Goal: Task Accomplishment & Management: Complete application form

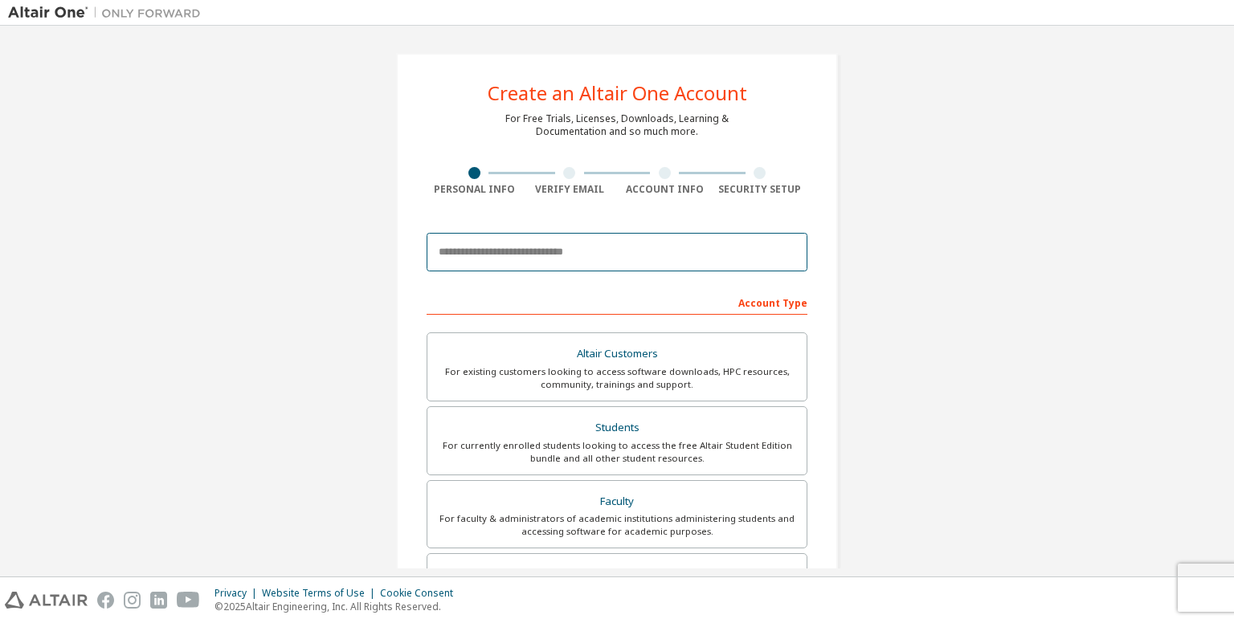
click at [558, 259] on input "email" at bounding box center [617, 252] width 381 height 39
type input "**********"
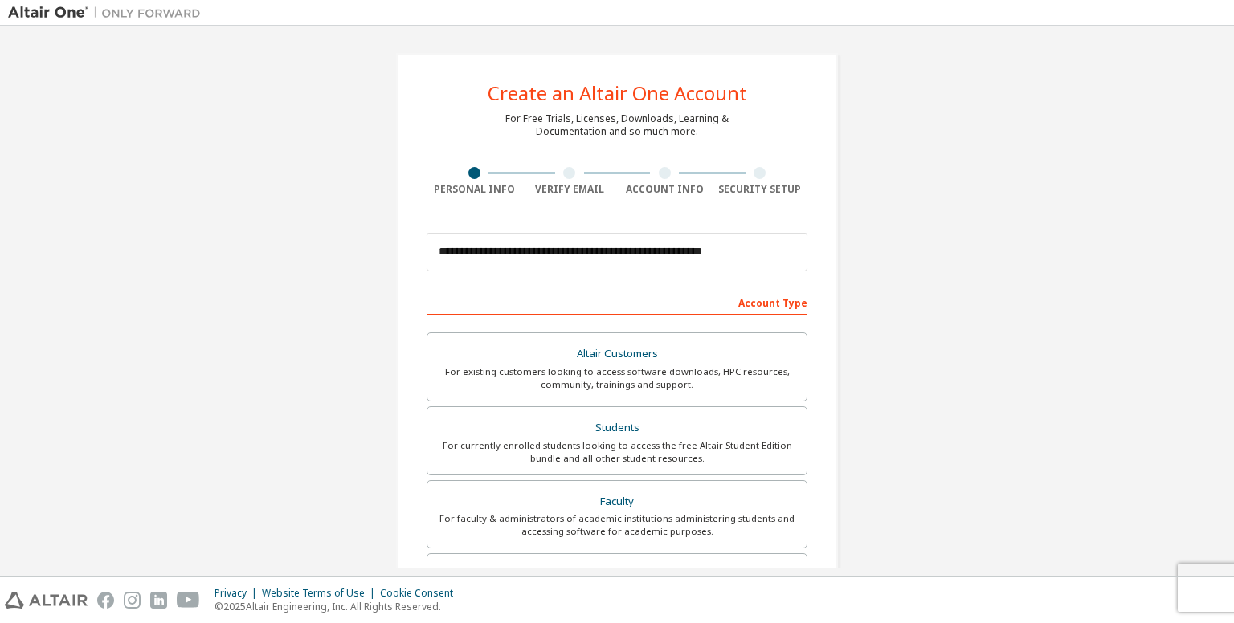
click at [563, 172] on div at bounding box center [569, 173] width 12 height 12
click at [629, 435] on div "Students" at bounding box center [617, 428] width 360 height 22
click at [618, 431] on div "Students" at bounding box center [617, 428] width 360 height 22
click at [613, 425] on div "Students" at bounding box center [617, 428] width 360 height 22
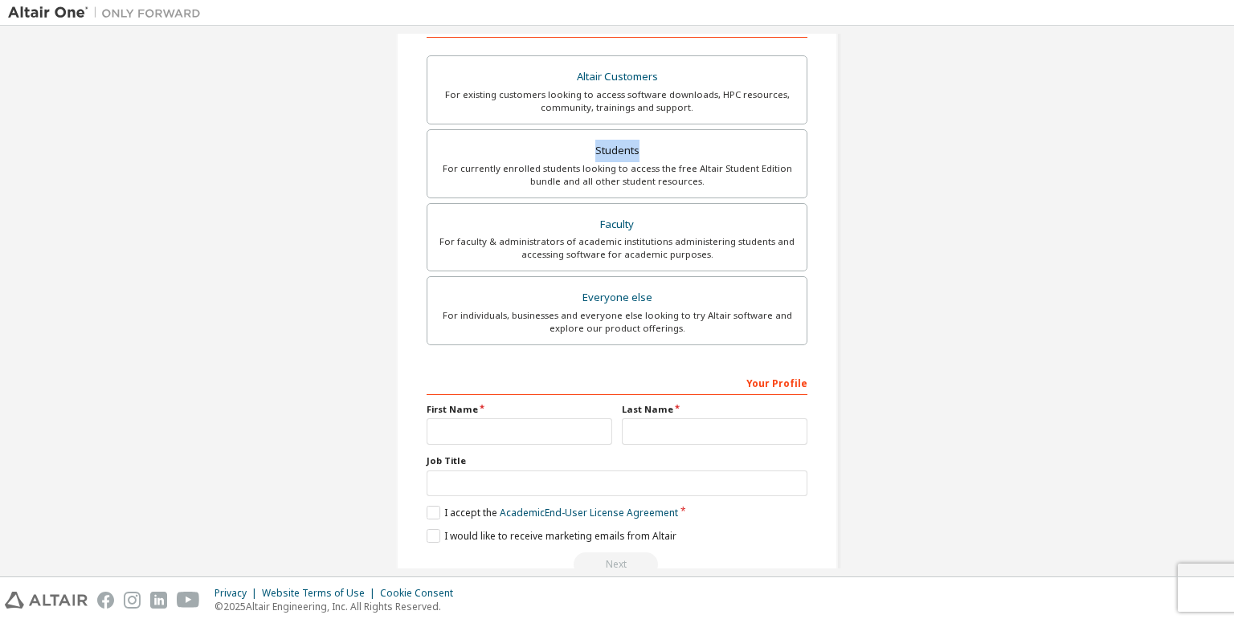
scroll to position [312, 0]
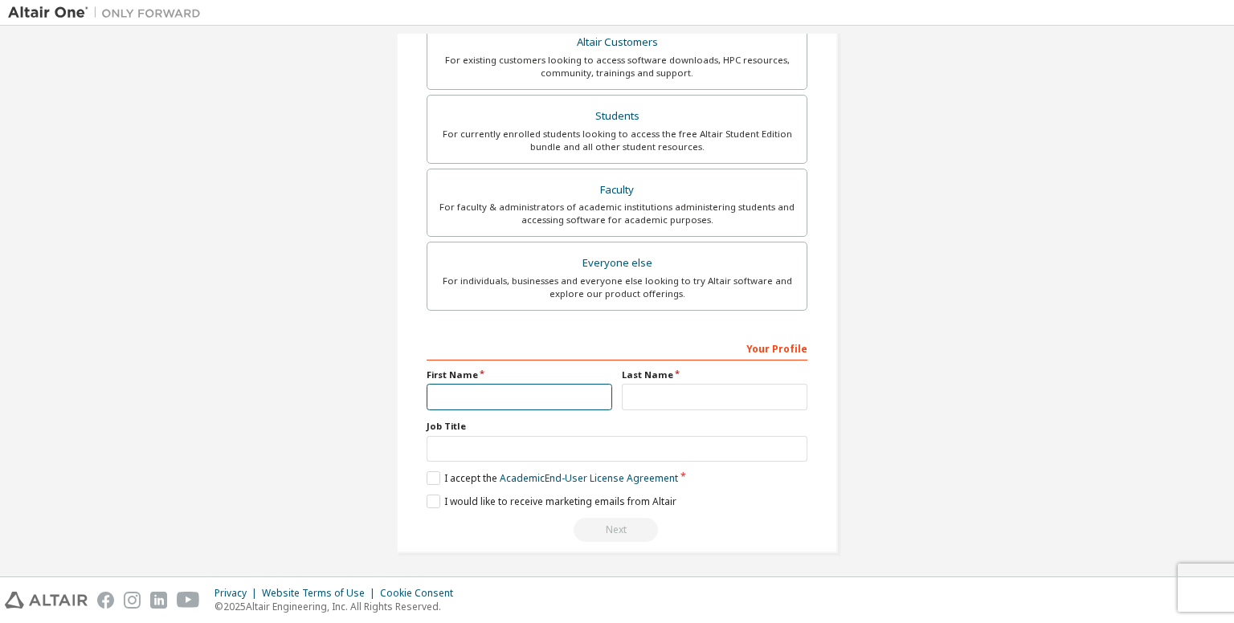
click at [506, 390] on input "text" at bounding box center [520, 397] width 186 height 27
type input "**********"
click at [701, 407] on input "text" at bounding box center [715, 397] width 186 height 27
type input "*****"
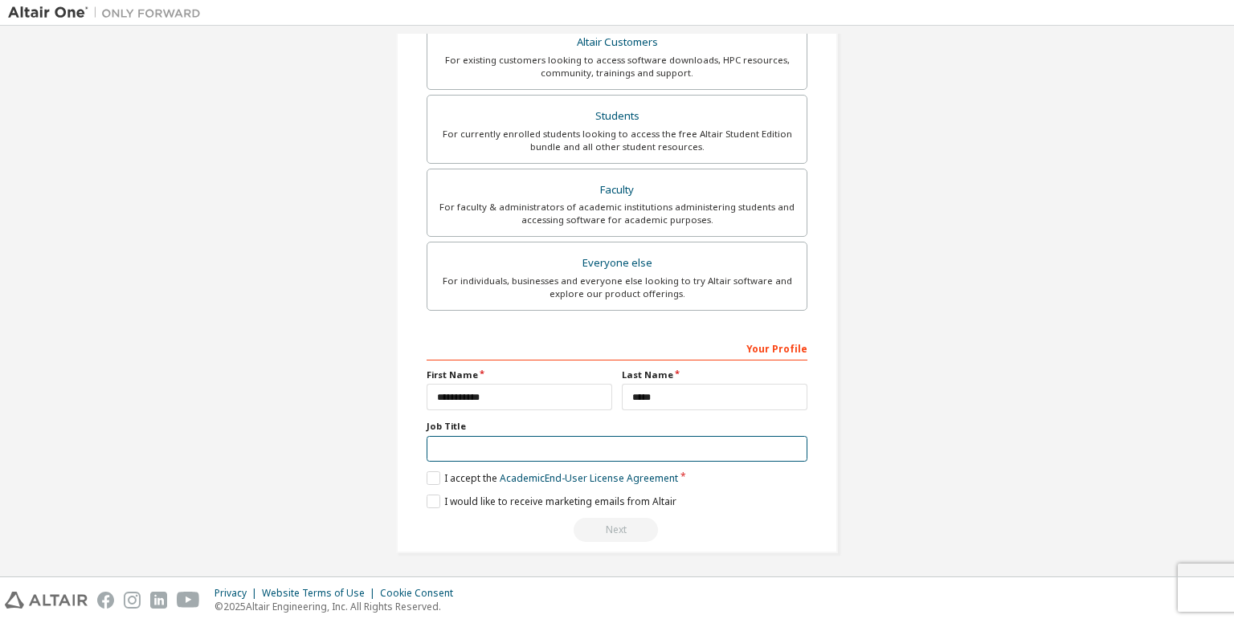
click at [660, 438] on input "text" at bounding box center [617, 449] width 381 height 27
type input "*******"
click at [427, 473] on label "I accept the Academic End-User License Agreement" at bounding box center [552, 479] width 251 height 14
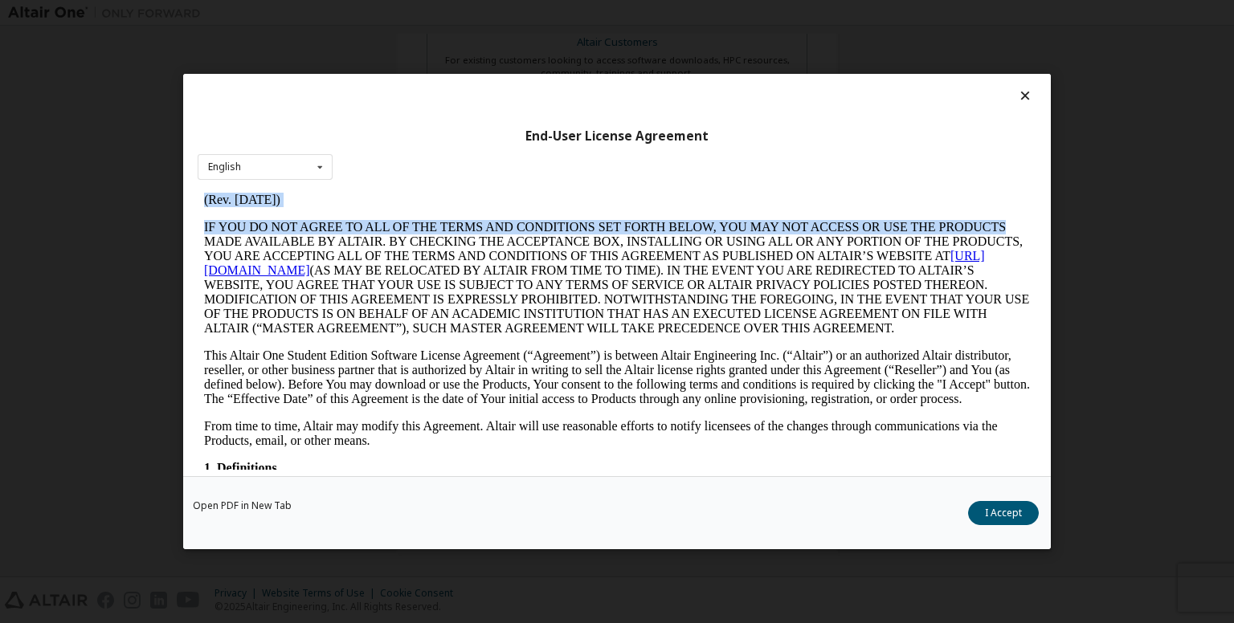
scroll to position [51, 0]
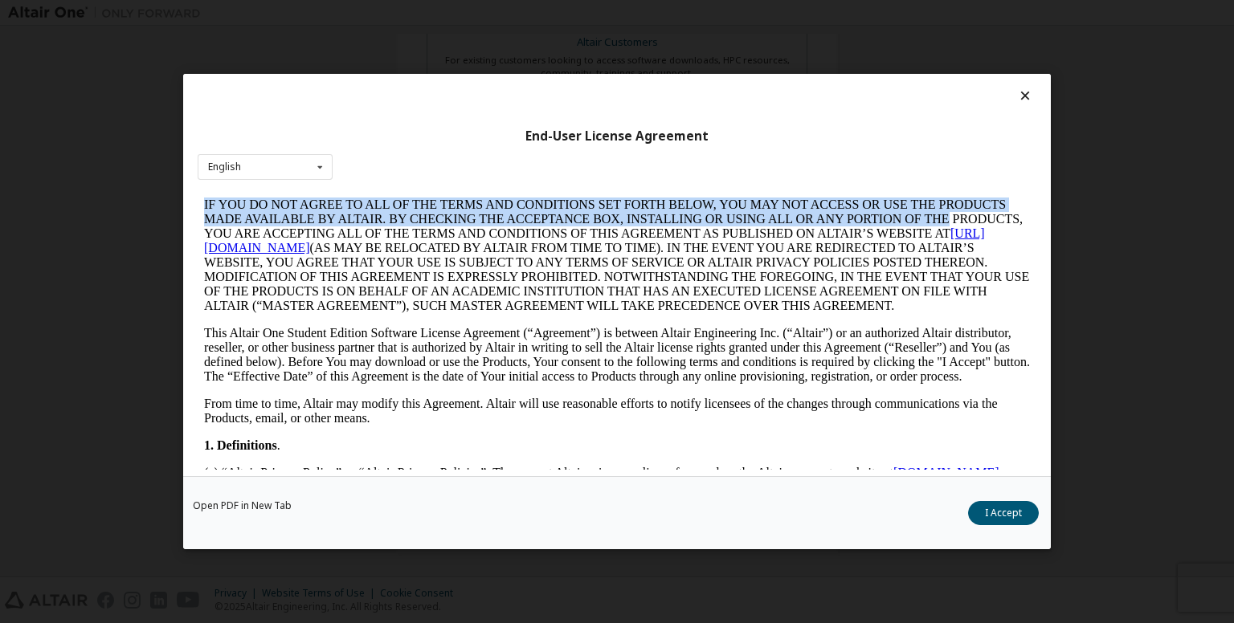
drag, startPoint x: 1226, startPoint y: 403, endPoint x: 1027, endPoint y: 219, distance: 271.2
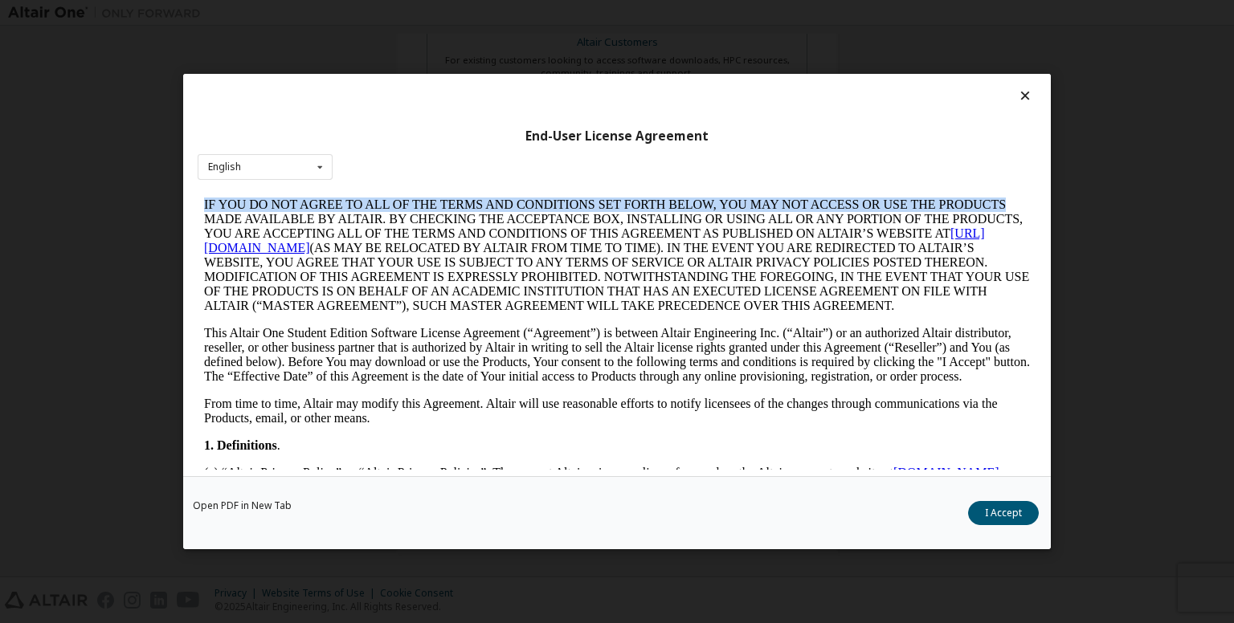
scroll to position [73, 0]
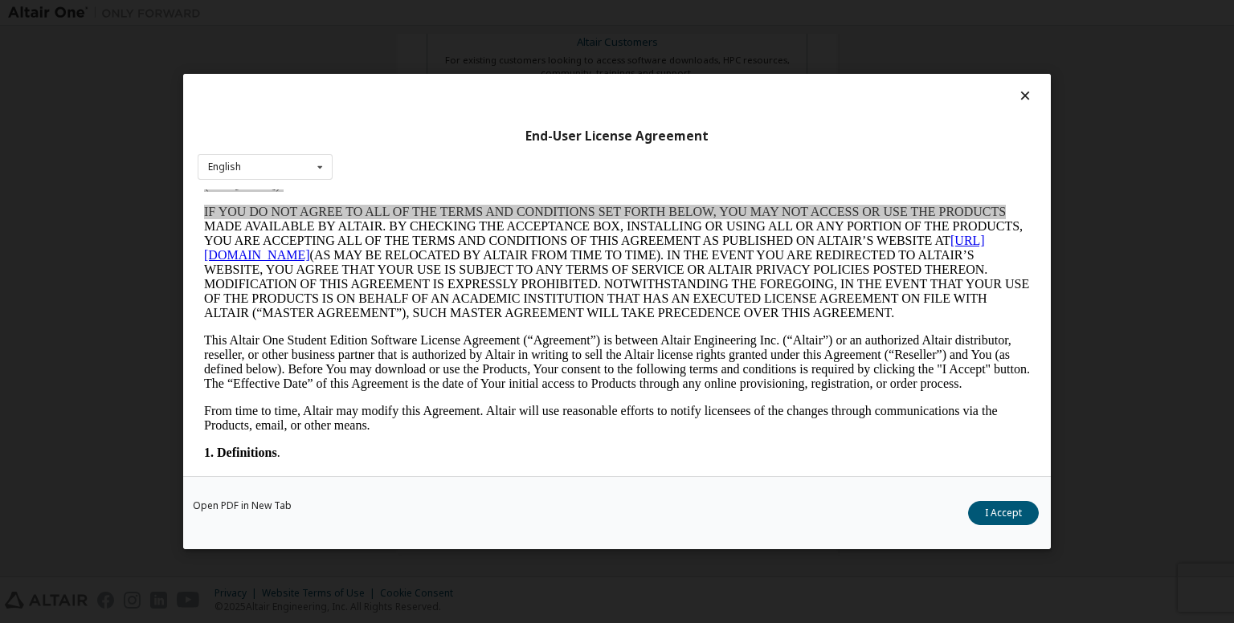
click at [991, 166] on div "End-User License Agreement English English" at bounding box center [617, 275] width 868 height 403
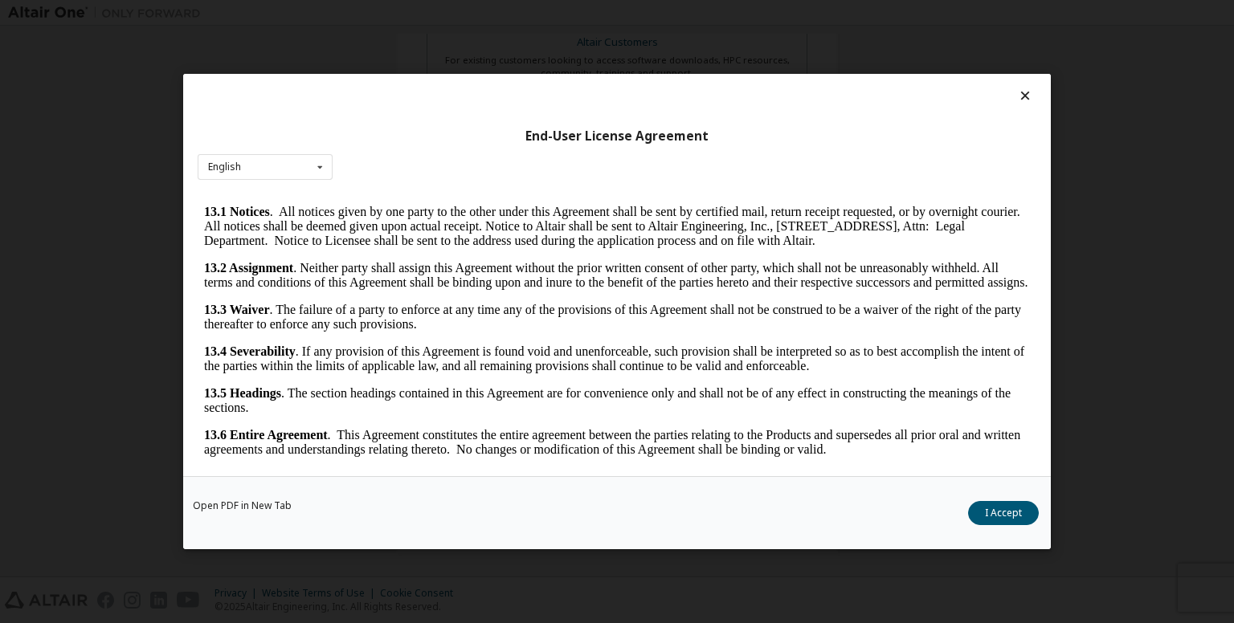
scroll to position [2667, 0]
drag, startPoint x: 1019, startPoint y: 227, endPoint x: 1250, endPoint y: 712, distance: 536.9
click at [1020, 96] on icon at bounding box center [1025, 95] width 17 height 14
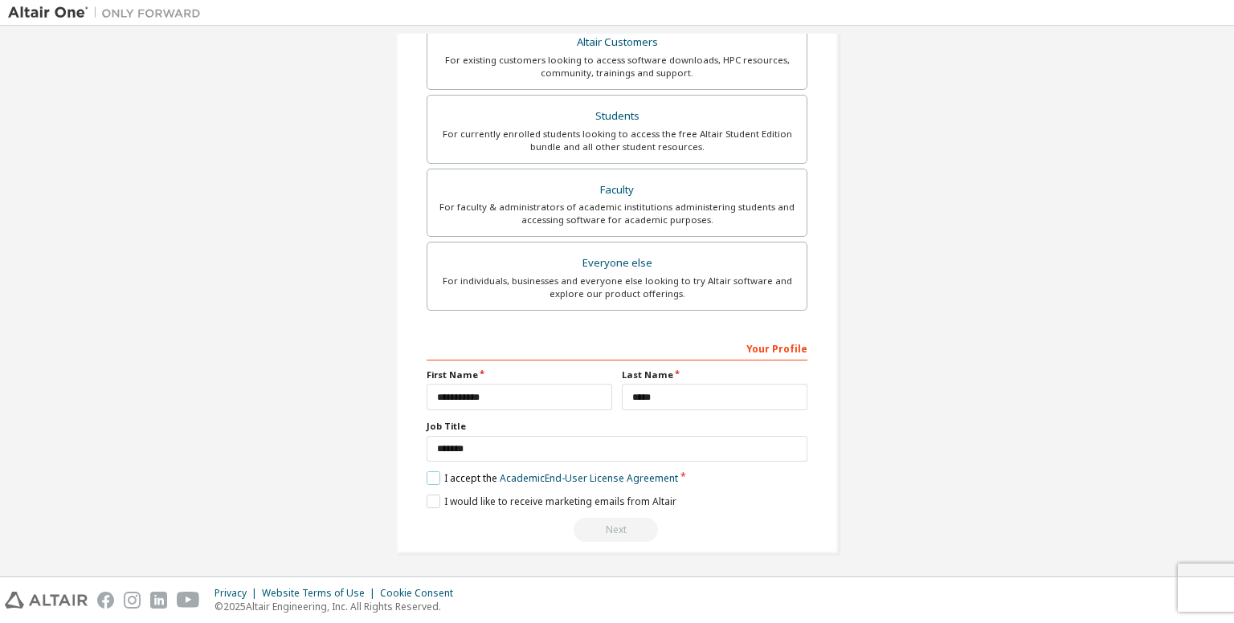
click at [431, 480] on label "I accept the Academic End-User License Agreement" at bounding box center [552, 479] width 251 height 14
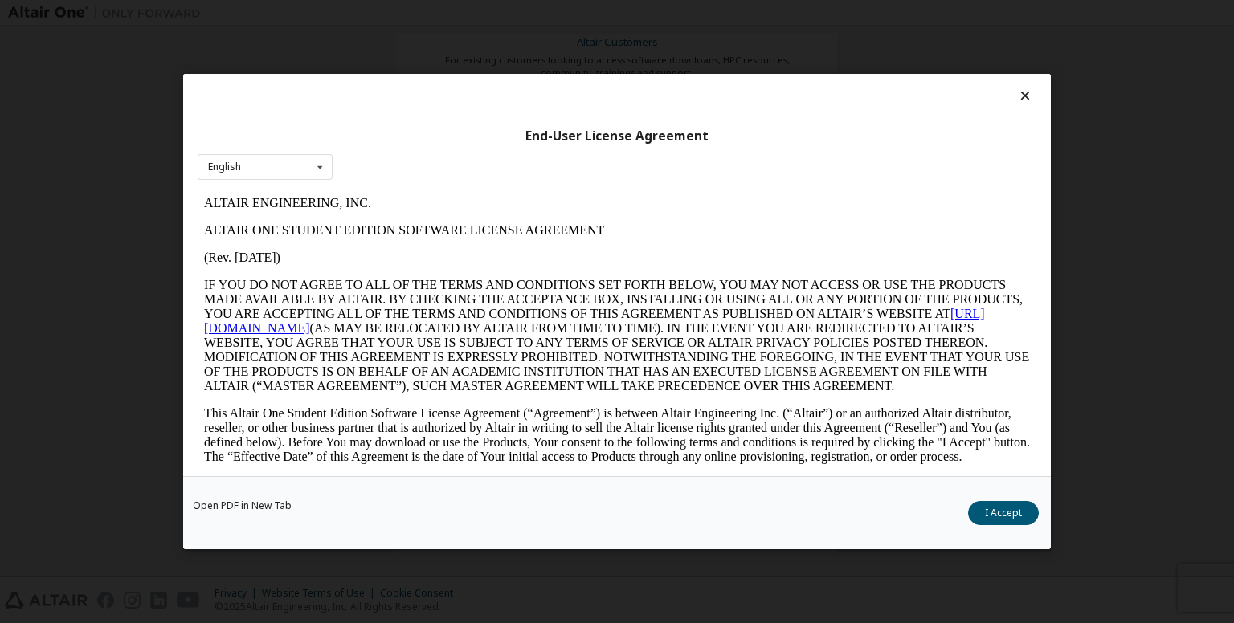
scroll to position [0, 0]
click at [1016, 506] on button "I Accept" at bounding box center [1003, 513] width 71 height 24
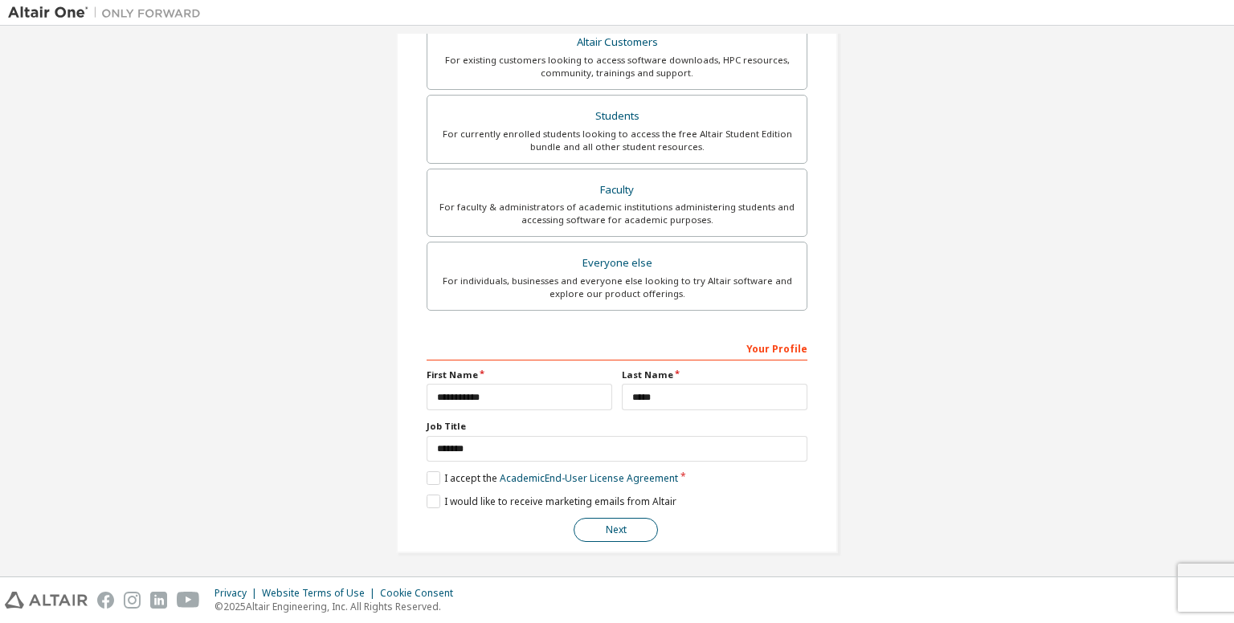
click at [608, 524] on button "Next" at bounding box center [616, 530] width 84 height 24
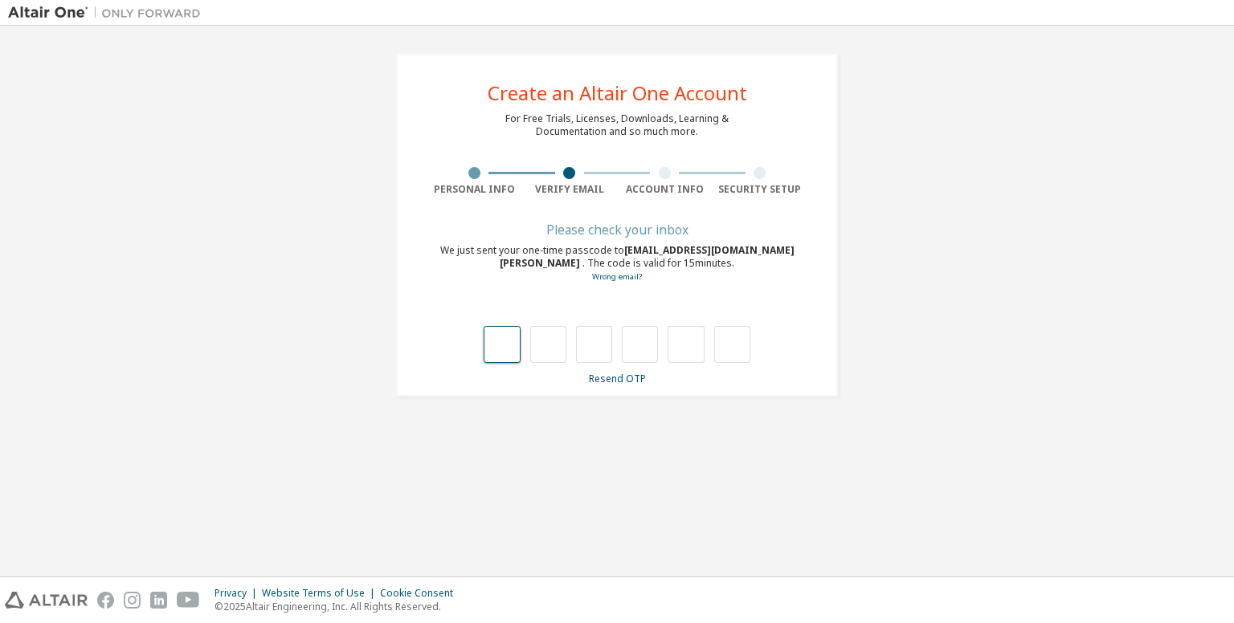
type input "*"
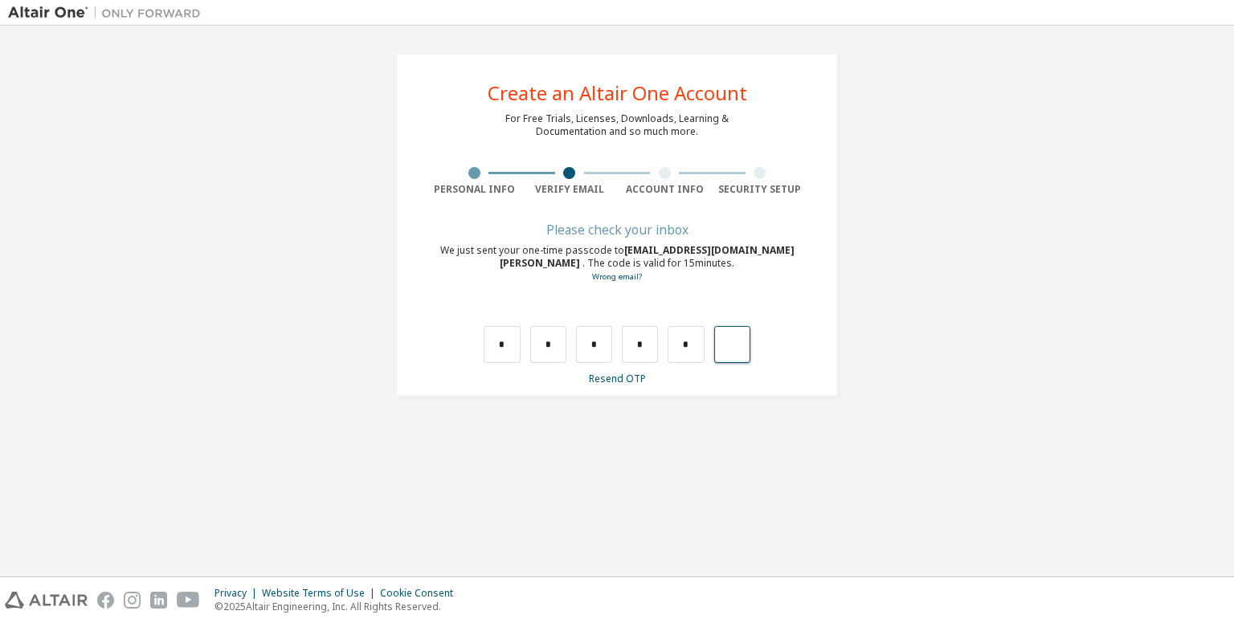
type input "*"
